Goal: Use online tool/utility: Utilize a website feature to perform a specific function

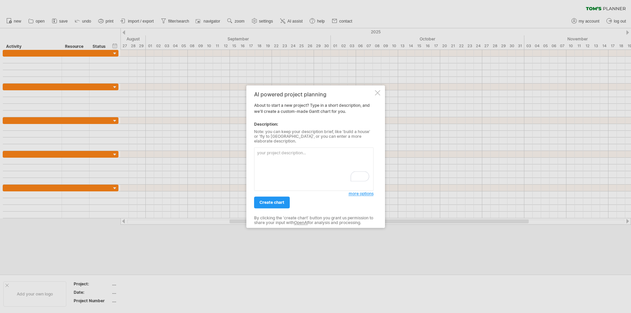
click at [273, 165] on textarea "To enrich screen reader interactions, please activate Accessibility in Grammarl…" at bounding box center [314, 168] width 120 height 43
click at [330, 165] on textarea "To enrich screen reader interactions, please activate Accessibility in Grammarl…" at bounding box center [314, 168] width 120 height 43
type textarea "I am trying to plan my wedding [DATE] from [DATE], please create a project plan."
click at [276, 200] on span "create chart" at bounding box center [272, 202] width 25 height 5
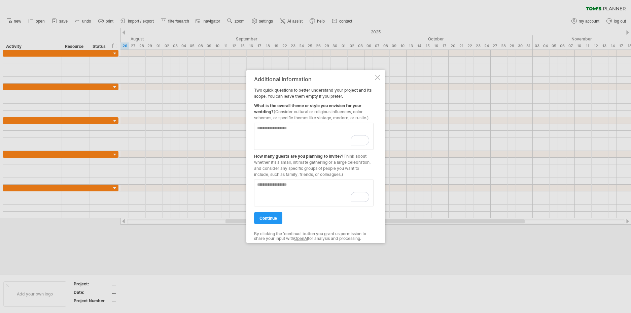
click at [292, 187] on textarea "To enrich screen reader interactions, please activate Accessibility in Grammarl…" at bounding box center [314, 192] width 120 height 27
type textarea "***"
click at [288, 138] on textarea "To enrich screen reader interactions, please activate Accessibility in Grammarl…" at bounding box center [314, 136] width 120 height 27
type textarea "**********"
click at [265, 220] on link "continue" at bounding box center [268, 218] width 28 height 12
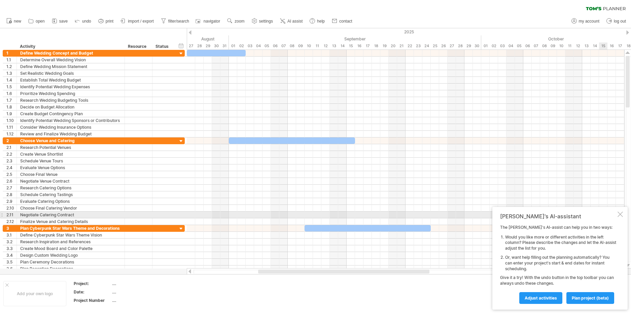
click at [619, 217] on div at bounding box center [620, 214] width 5 height 5
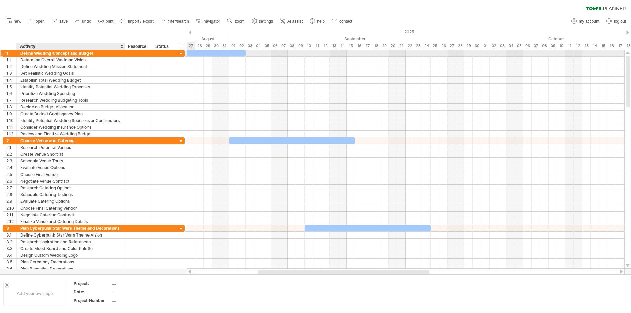
click at [70, 52] on div "Define Wedding Concept and Budget" at bounding box center [70, 53] width 101 height 6
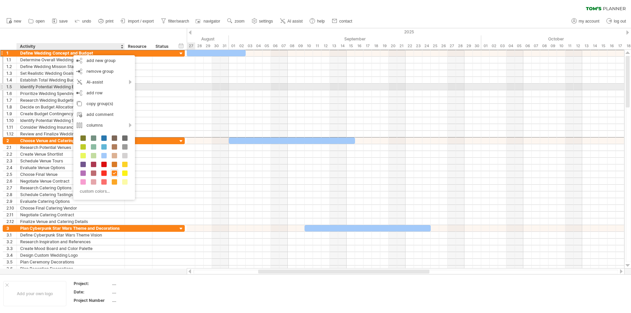
click at [122, 81] on div "AI-assist" at bounding box center [104, 82] width 62 height 11
click at [159, 90] on div "suggest more activities" at bounding box center [173, 90] width 94 height 11
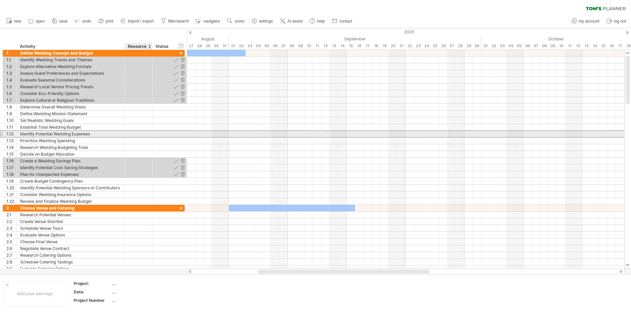
click at [149, 136] on div at bounding box center [138, 134] width 21 height 6
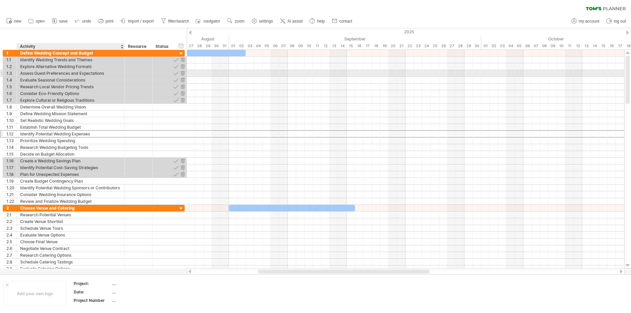
click at [75, 70] on div "Assess Guest Preferences and Expectations" at bounding box center [70, 73] width 101 height 6
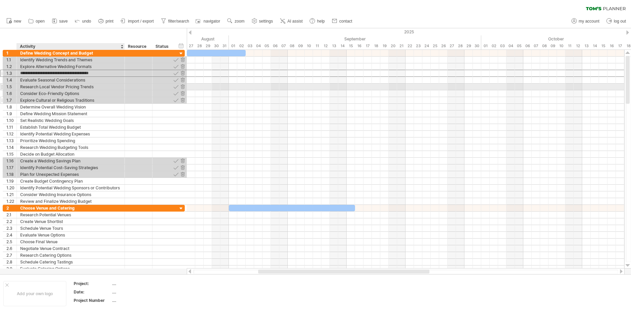
click at [78, 100] on div "Explore Cultural or Religious Traditions" at bounding box center [70, 100] width 101 height 6
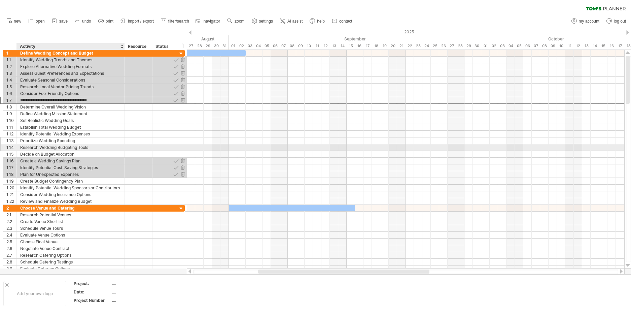
click at [180, 140] on div "**********" at bounding box center [94, 140] width 182 height 7
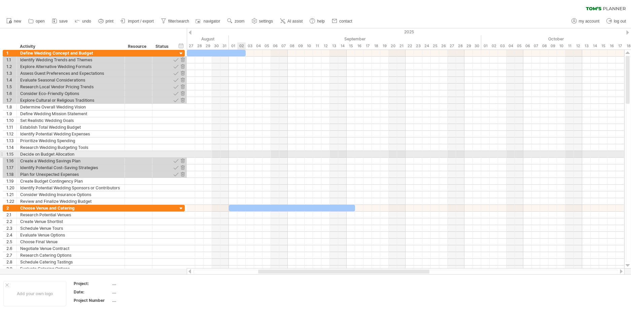
click at [239, 153] on div at bounding box center [406, 154] width 438 height 7
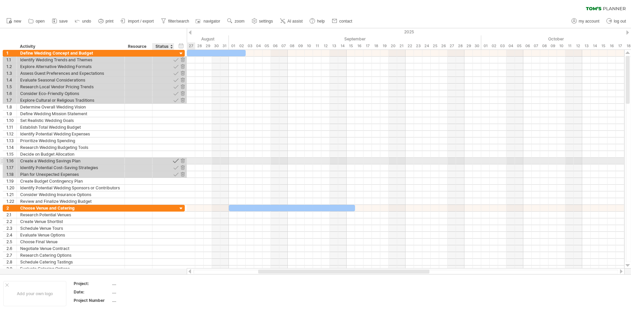
click at [174, 162] on div at bounding box center [176, 161] width 6 height 6
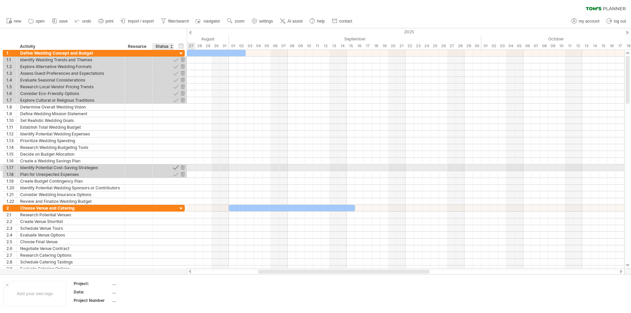
click at [175, 167] on div at bounding box center [176, 167] width 6 height 6
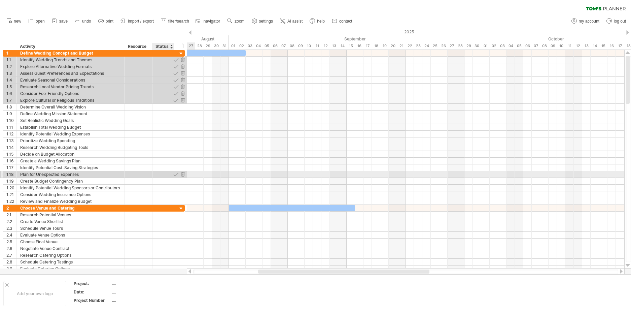
click at [175, 174] on div at bounding box center [176, 174] width 6 height 6
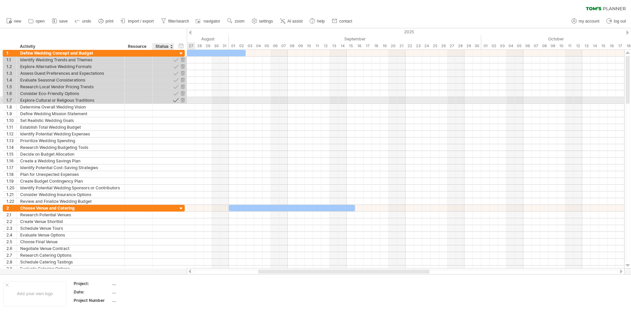
click at [177, 97] on div at bounding box center [176, 100] width 6 height 6
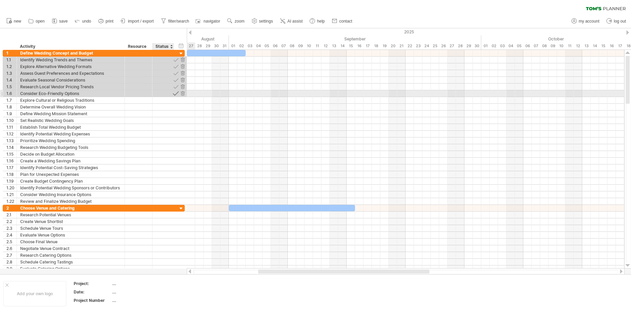
click at [177, 93] on div at bounding box center [176, 93] width 6 height 6
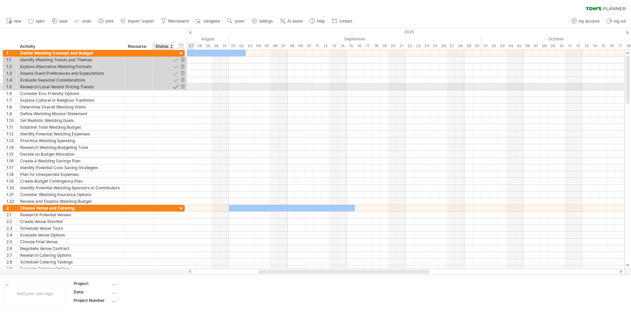
click at [175, 86] on div at bounding box center [176, 87] width 6 height 6
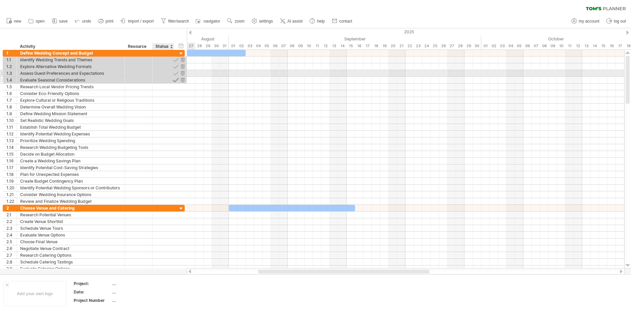
click at [175, 77] on div at bounding box center [176, 80] width 6 height 6
click at [175, 73] on div at bounding box center [176, 73] width 6 height 6
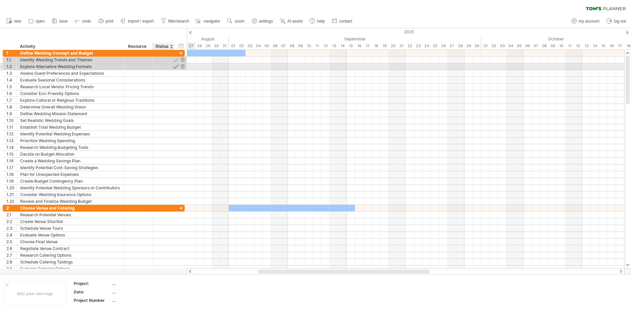
click at [176, 66] on div at bounding box center [176, 66] width 6 height 6
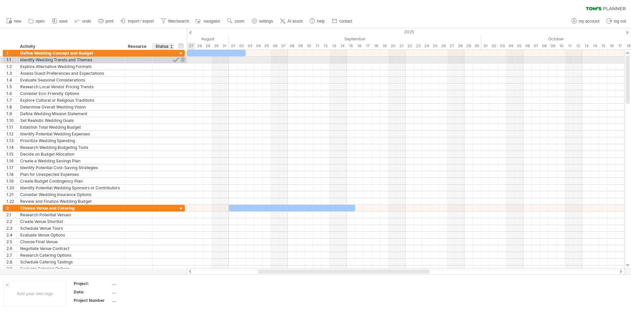
click at [176, 59] on div at bounding box center [176, 60] width 6 height 6
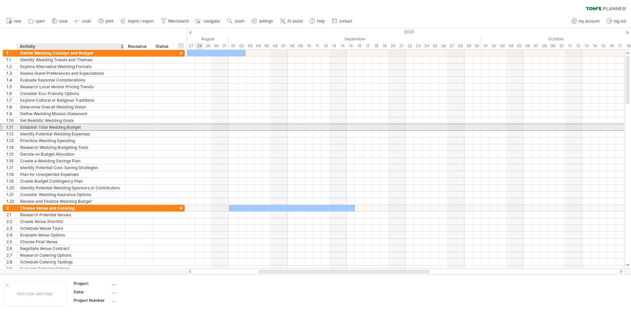
click at [75, 127] on div "Establish Total Wedding Budget" at bounding box center [70, 127] width 101 height 6
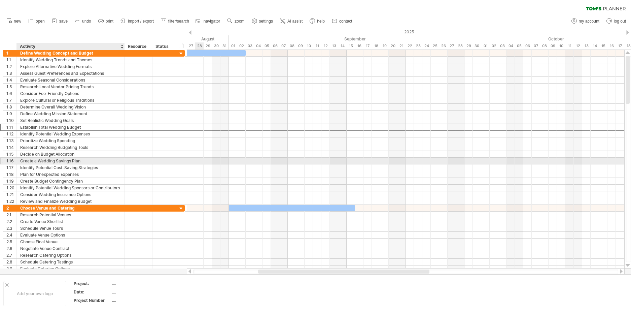
click at [124, 161] on div at bounding box center [123, 161] width 3 height 7
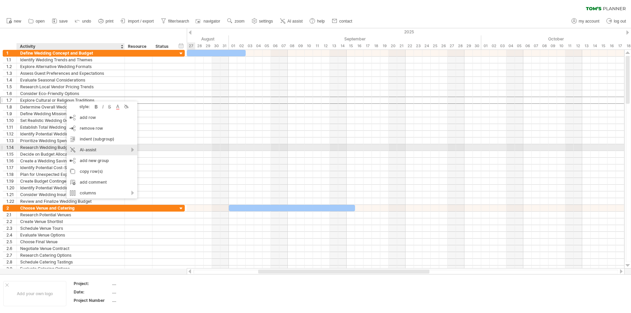
click at [118, 150] on div "AI-assist" at bounding box center [102, 149] width 71 height 11
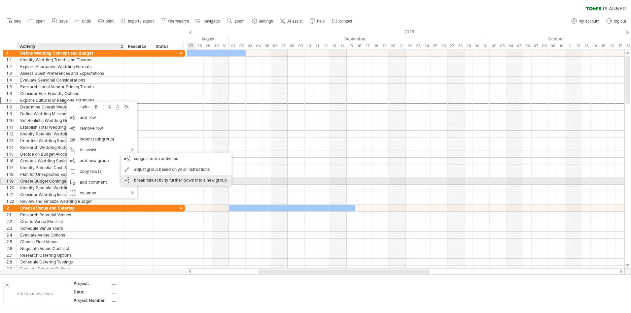
click at [160, 180] on div "break this activity further down into a new group" at bounding box center [176, 180] width 111 height 11
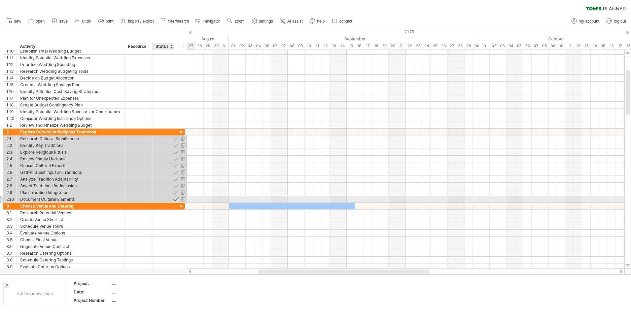
click at [176, 199] on div at bounding box center [176, 199] width 6 height 6
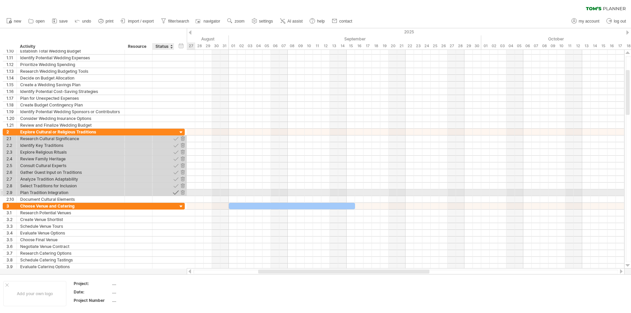
click at [175, 193] on div at bounding box center [176, 192] width 6 height 6
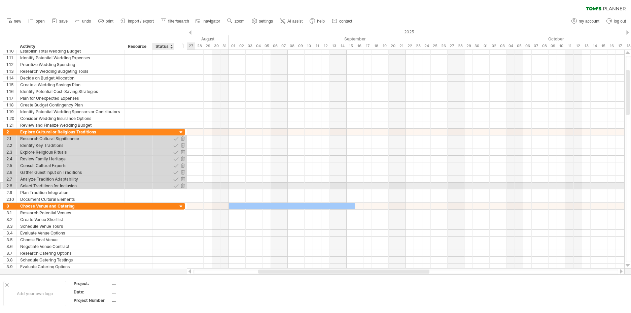
click at [175, 187] on div at bounding box center [176, 186] width 6 height 6
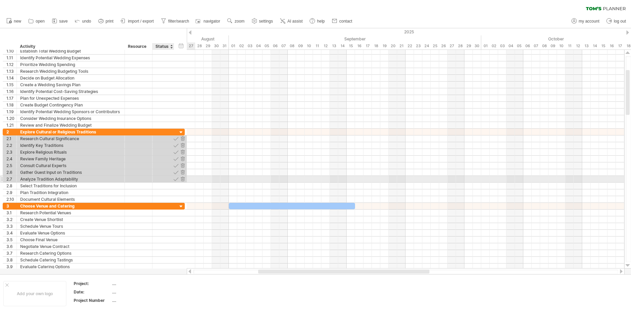
click at [175, 180] on div at bounding box center [176, 179] width 6 height 6
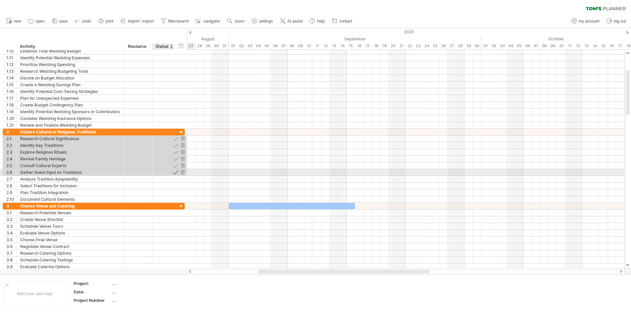
click at [175, 172] on div at bounding box center [176, 172] width 6 height 6
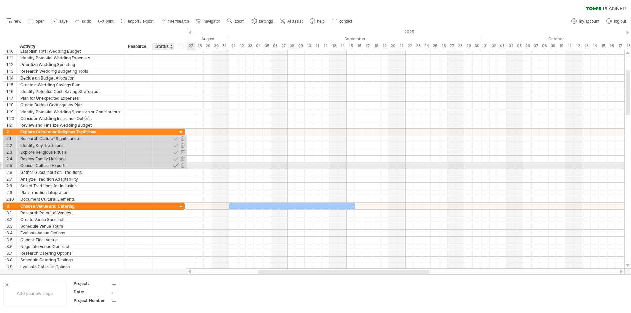
click at [176, 166] on div at bounding box center [176, 165] width 6 height 6
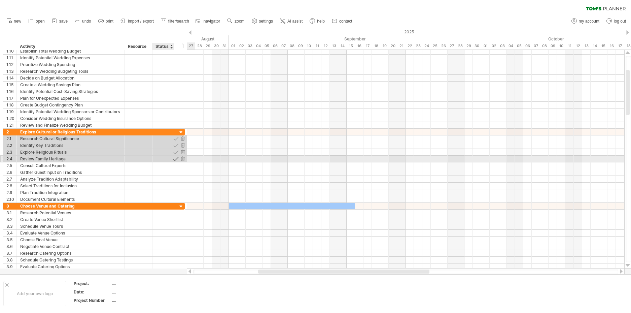
click at [175, 159] on div at bounding box center [176, 159] width 6 height 6
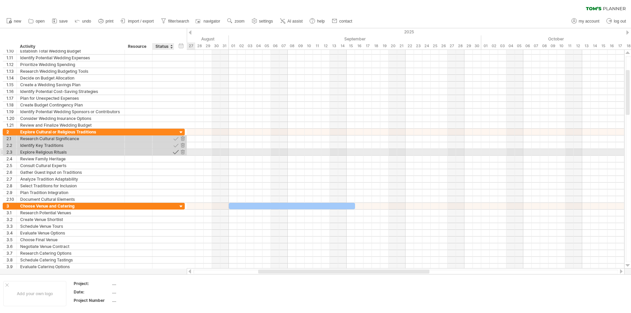
click at [176, 151] on div at bounding box center [176, 152] width 6 height 6
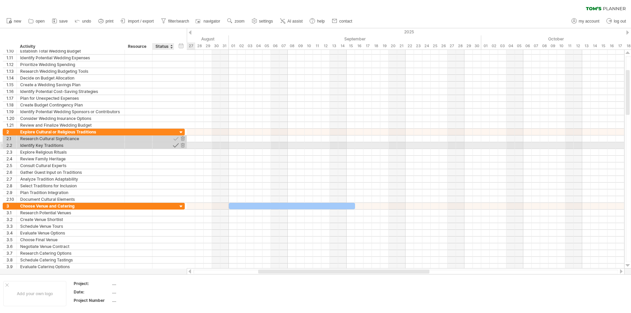
click at [176, 146] on div at bounding box center [176, 145] width 6 height 6
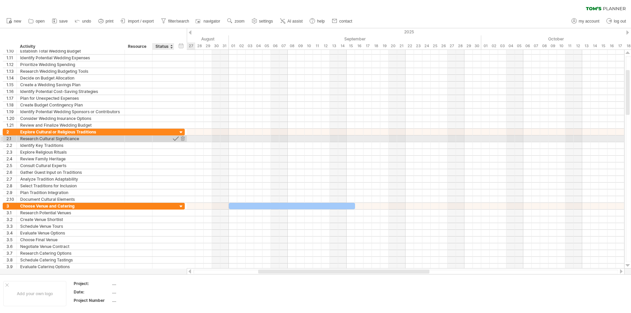
click at [176, 140] on div at bounding box center [176, 138] width 6 height 6
